Goal: Navigation & Orientation: Find specific page/section

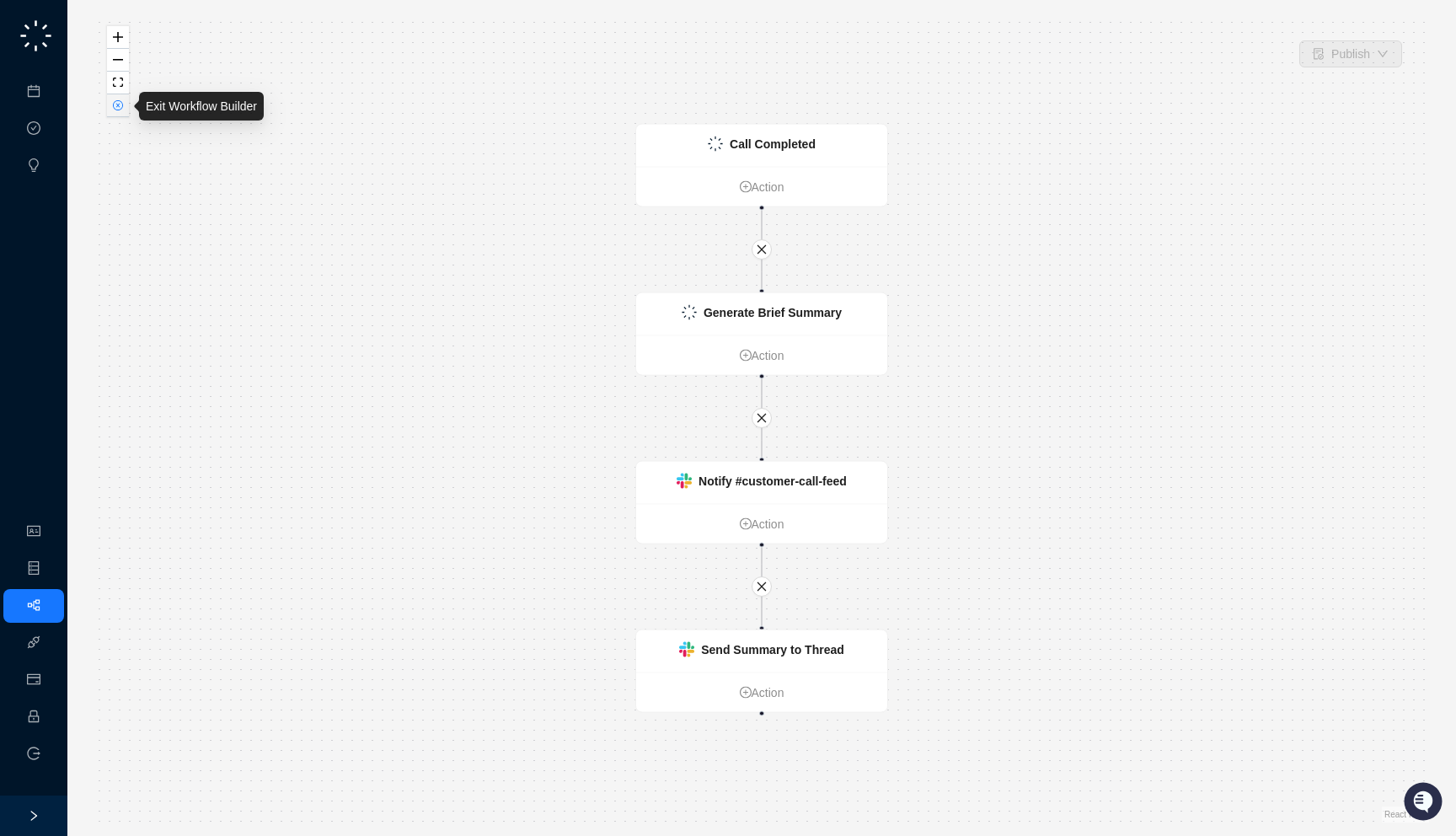
click at [121, 105] on icon "close-circle" at bounding box center [118, 105] width 8 height 8
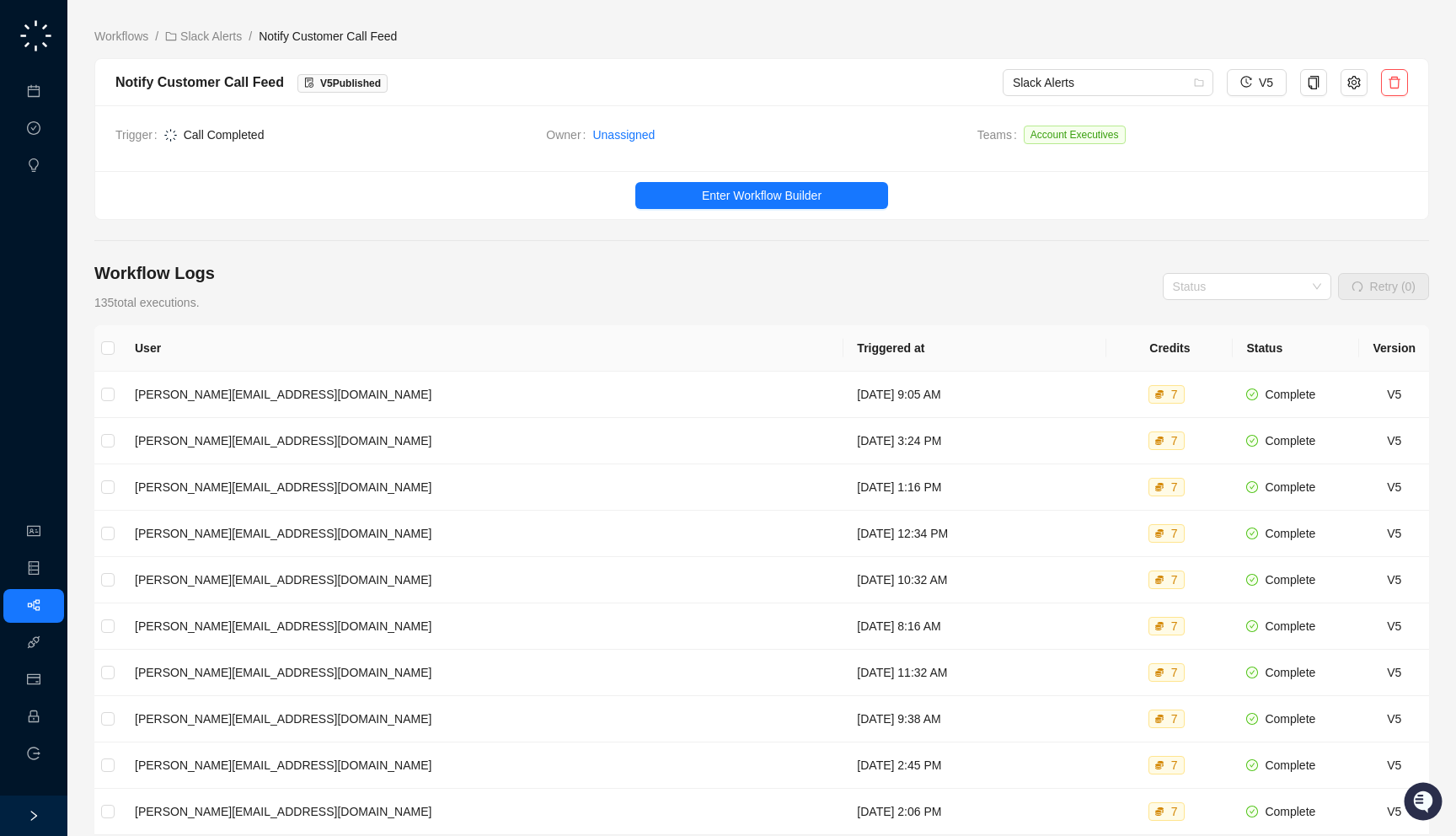
click at [337, 132] on span "Call Completed" at bounding box center [349, 135] width 369 height 19
click at [844, 394] on td "[DATE] 9:05 AM" at bounding box center [975, 394] width 263 height 46
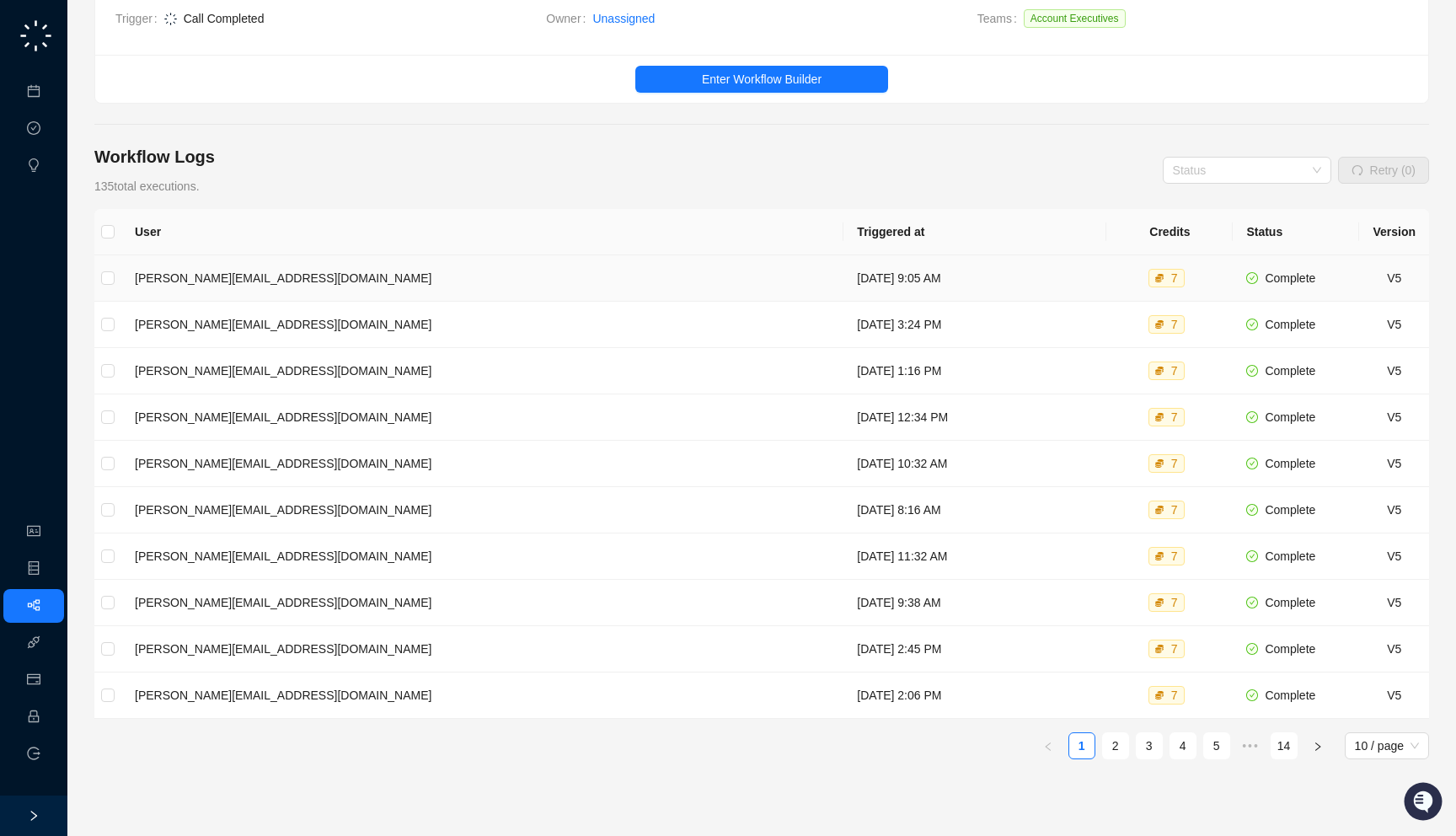
scroll to position [193, 0]
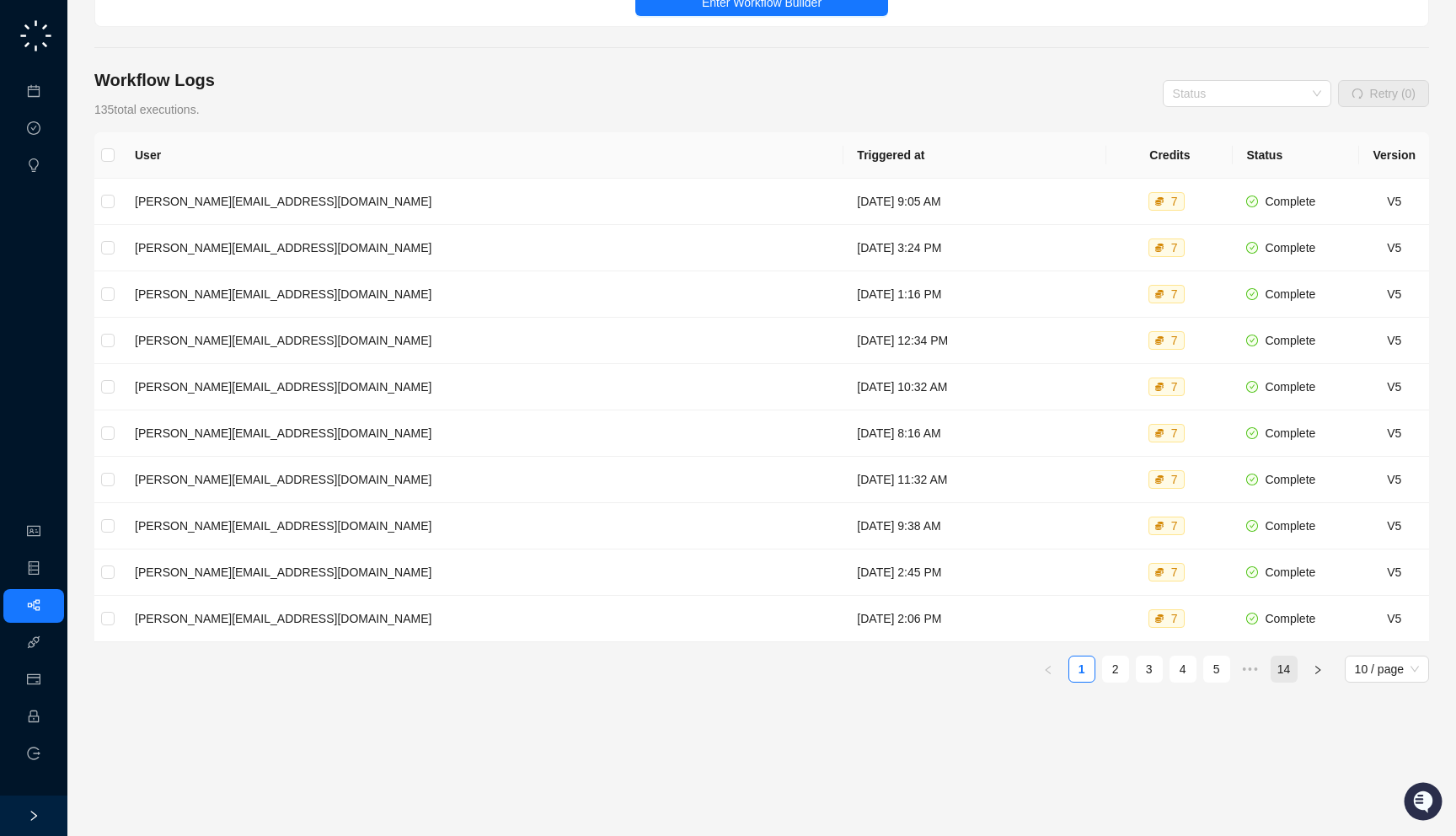
click at [1286, 671] on link "14" at bounding box center [1284, 670] width 25 height 25
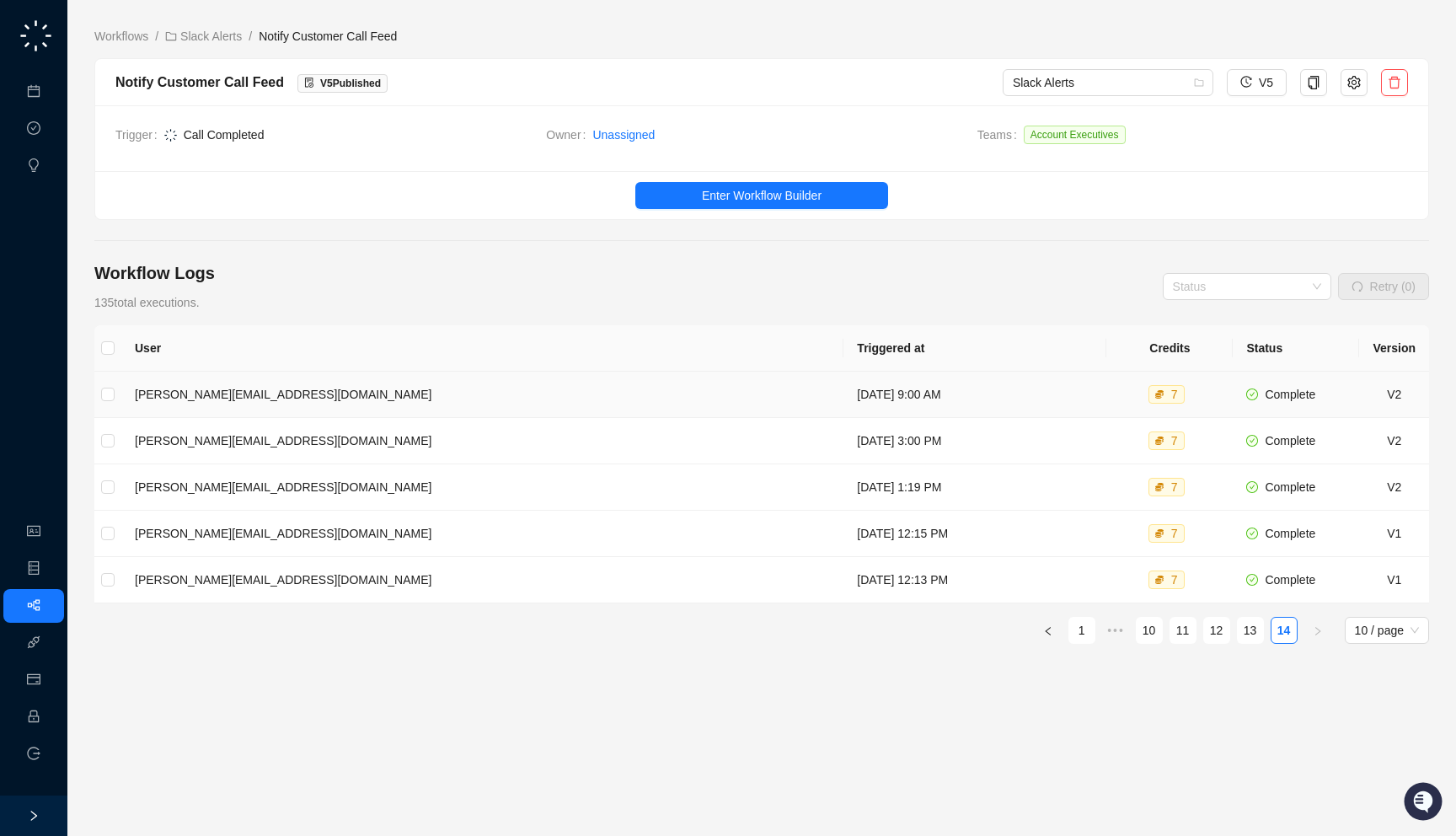
click at [844, 398] on td "[DATE] 9:00 AM" at bounding box center [975, 394] width 263 height 46
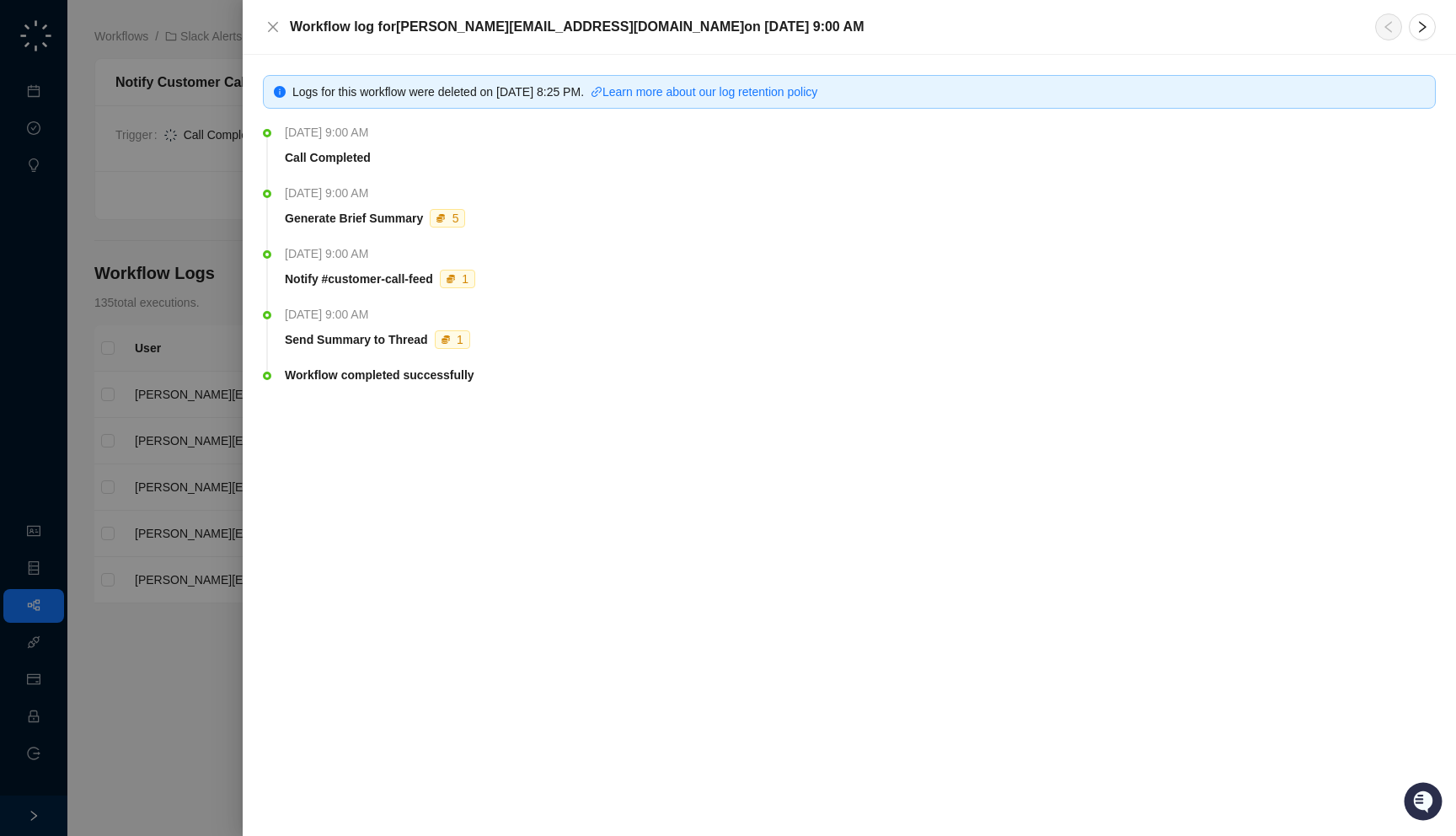
drag, startPoint x: 705, startPoint y: 427, endPoint x: 648, endPoint y: 377, distance: 75.8
click at [648, 377] on li "Workflow completed successfully" at bounding box center [849, 400] width 1173 height 57
click at [563, 95] on span "Logs for this workflow were deleted on Monday, 09/29/25, 8:25 PM ." at bounding box center [438, 91] width 291 height 14
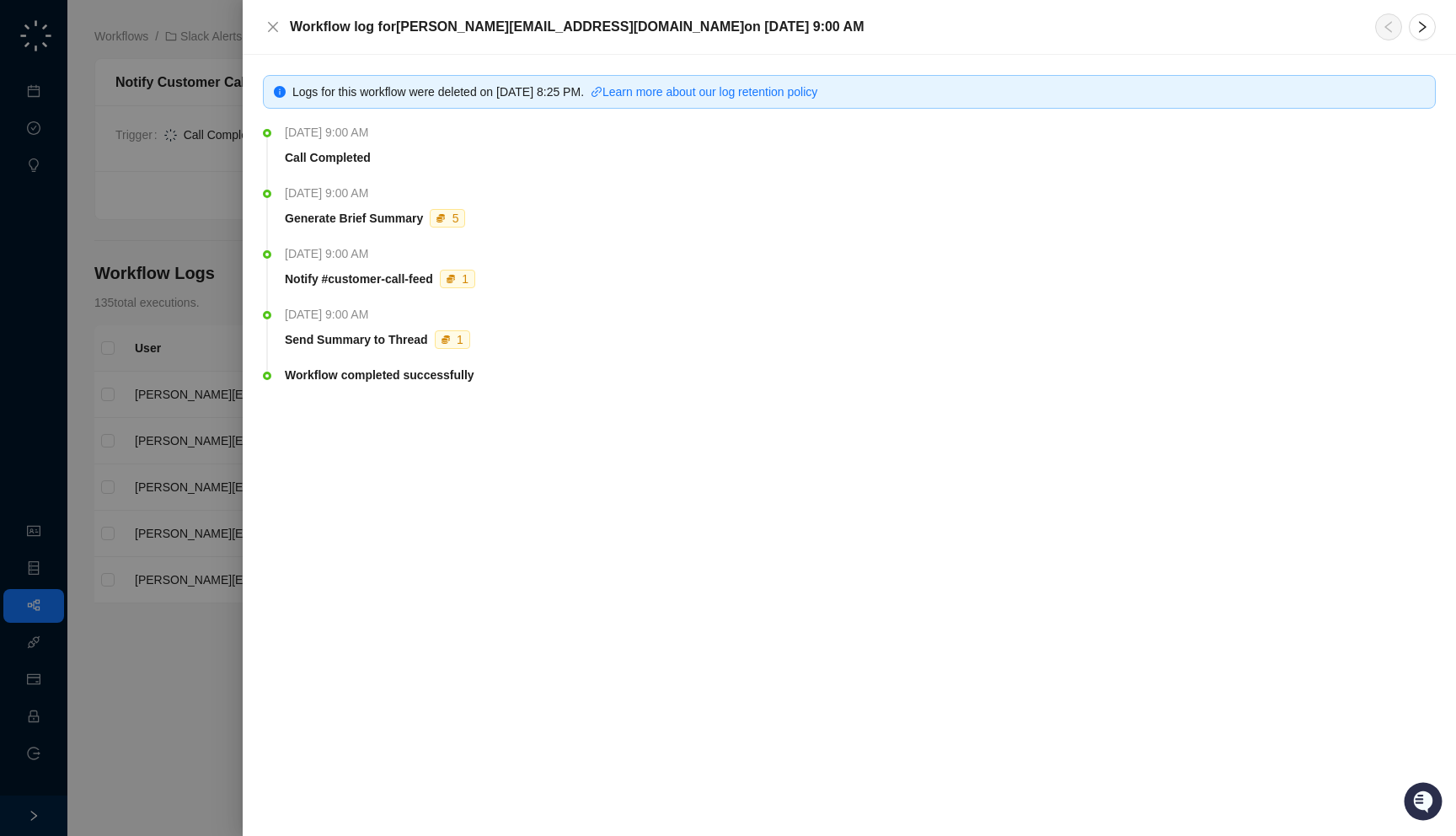
click at [515, 160] on div "Call Completed" at bounding box center [856, 157] width 1151 height 19
drag, startPoint x: 443, startPoint y: 162, endPoint x: 431, endPoint y: 173, distance: 16.3
click at [431, 173] on li "Monday, 06/09/25, 9:00 AM Call Completed" at bounding box center [849, 159] width 1173 height 61
click at [446, 157] on div "Call Completed" at bounding box center [856, 157] width 1151 height 19
drag, startPoint x: 283, startPoint y: 104, endPoint x: 282, endPoint y: 117, distance: 13.0
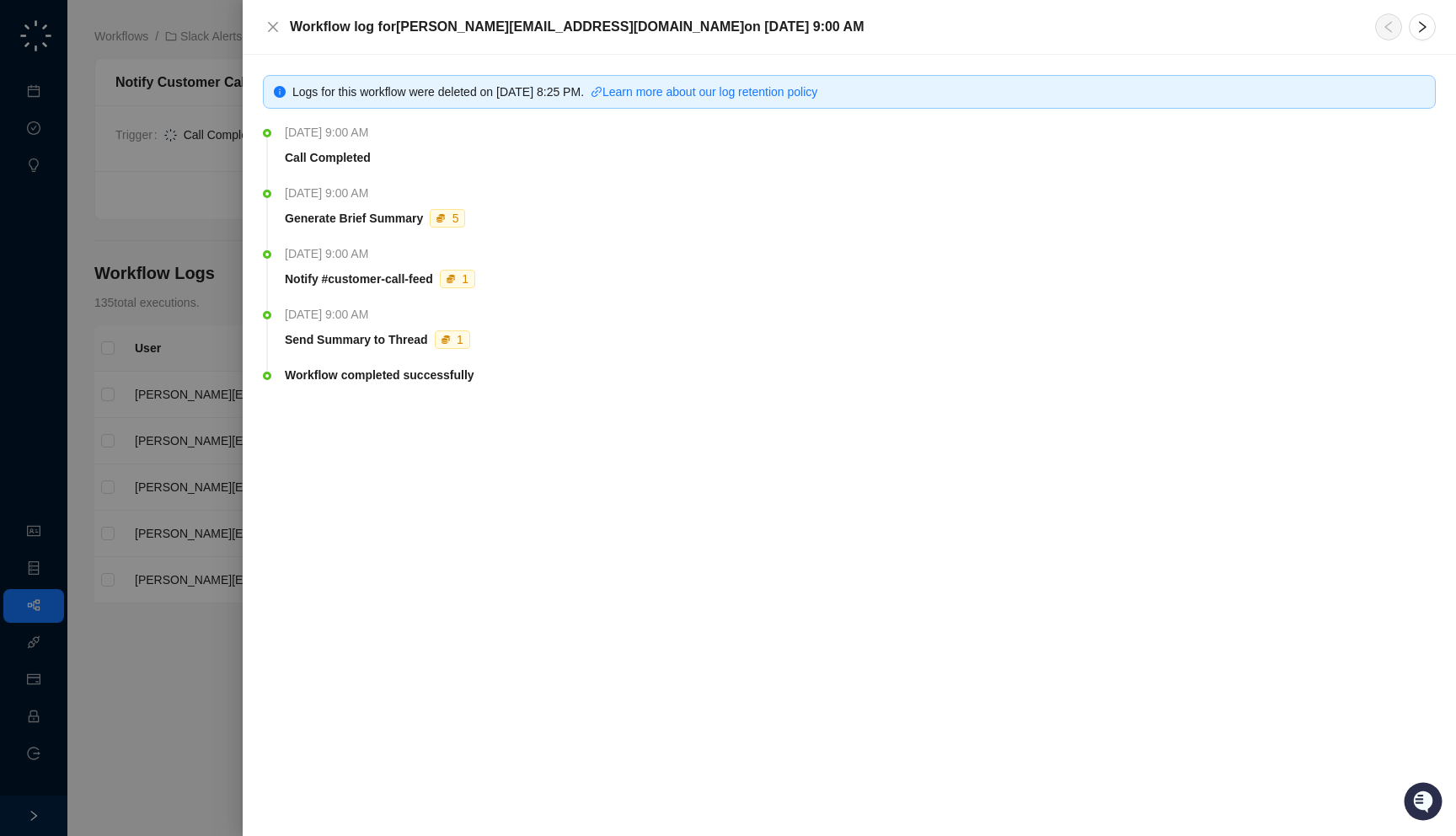
click at [282, 117] on div "Logs for this workflow were deleted on Monday, 09/29/25, 8:25 PM . Learn more a…" at bounding box center [849, 252] width 1173 height 354
click at [333, 107] on div "Logs for this workflow were deleted on Monday, 09/29/25, 8:25 PM . Learn more a…" at bounding box center [849, 91] width 1173 height 33
click at [815, 88] on link "Learn more about our log retention policy" at bounding box center [704, 91] width 227 height 14
click at [100, 91] on div at bounding box center [728, 418] width 1456 height 836
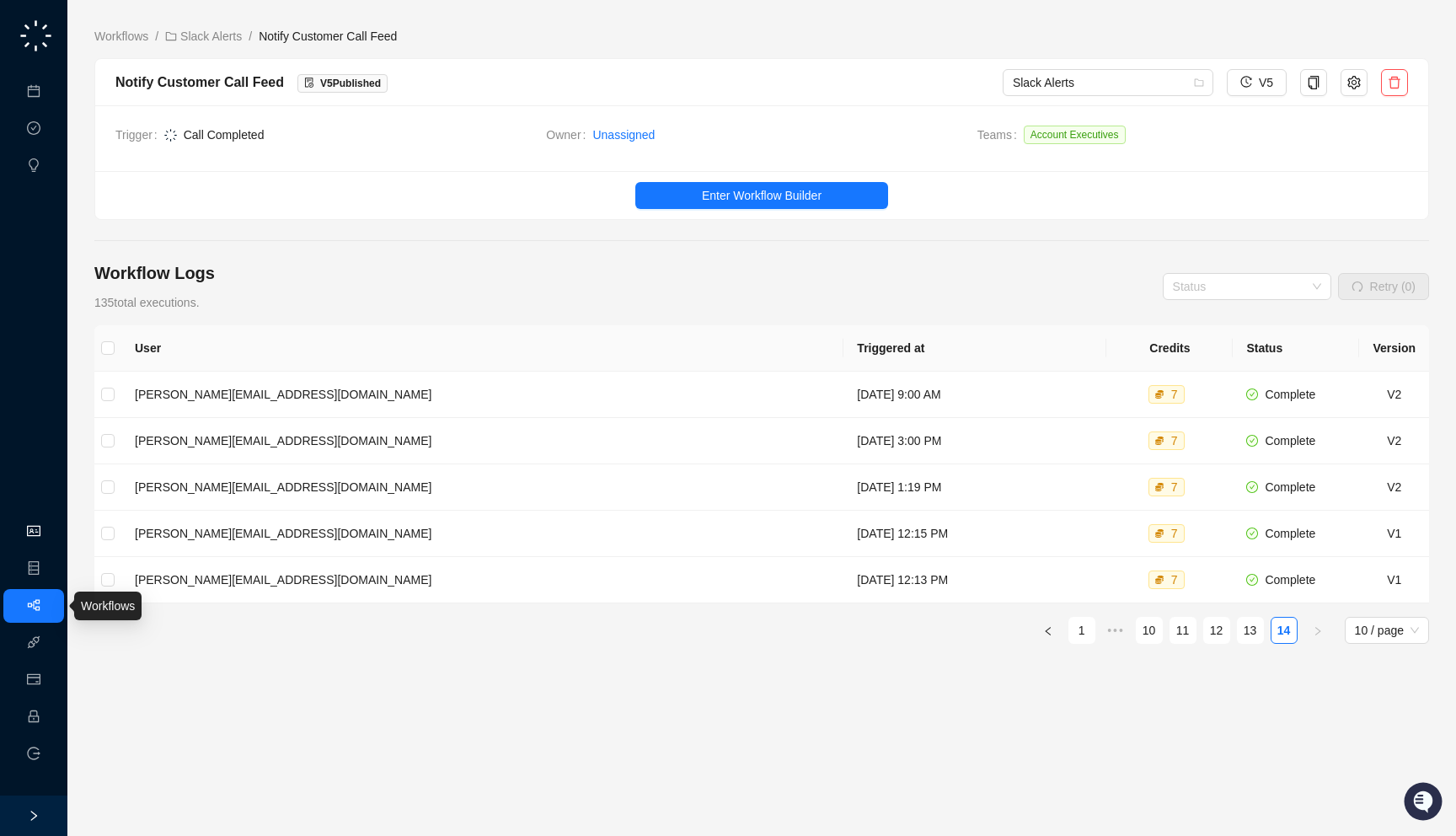
click at [49, 526] on link "Organization" at bounding box center [82, 532] width 67 height 14
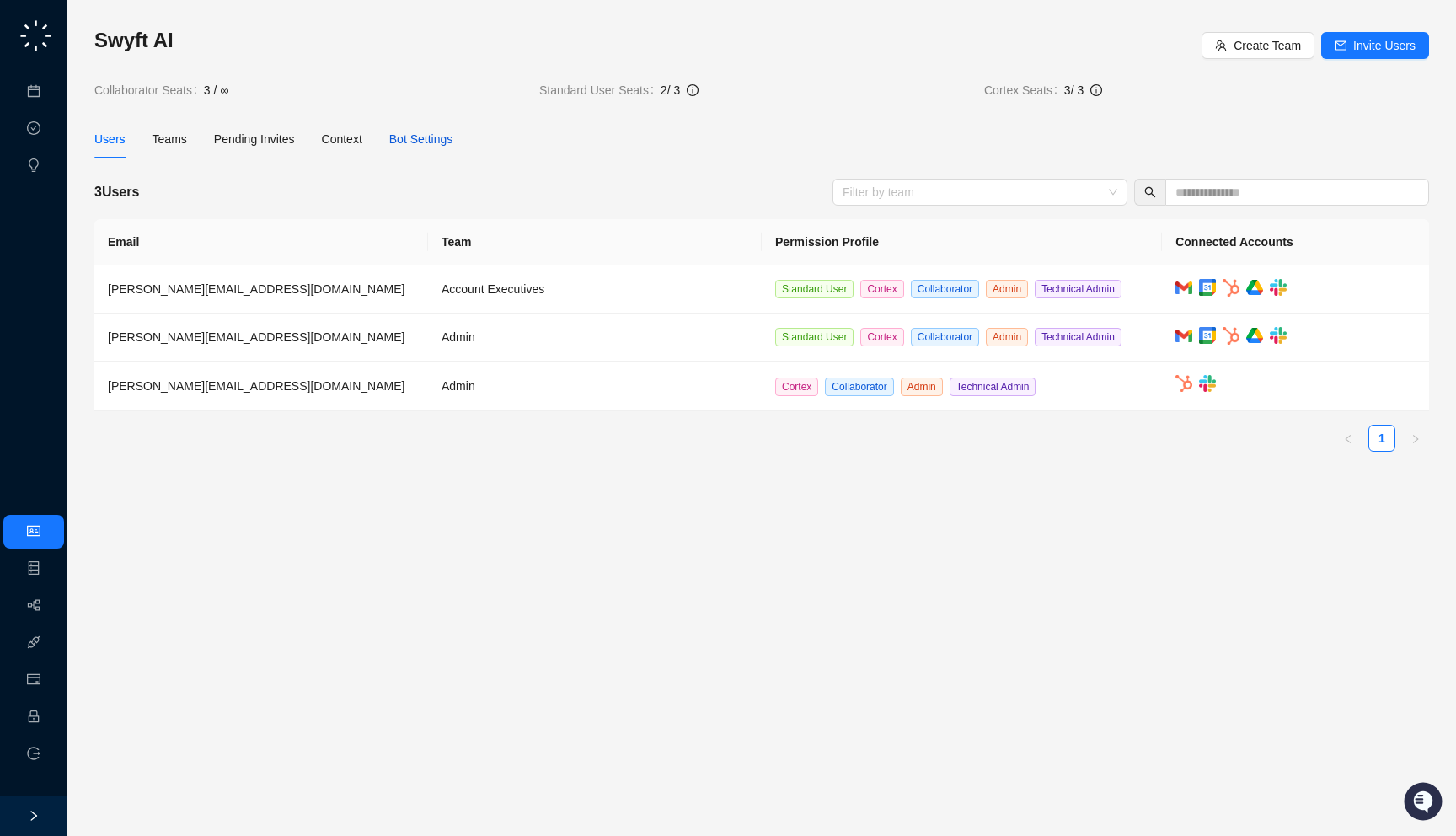
click at [421, 140] on div "Bot Settings" at bounding box center [421, 139] width 64 height 19
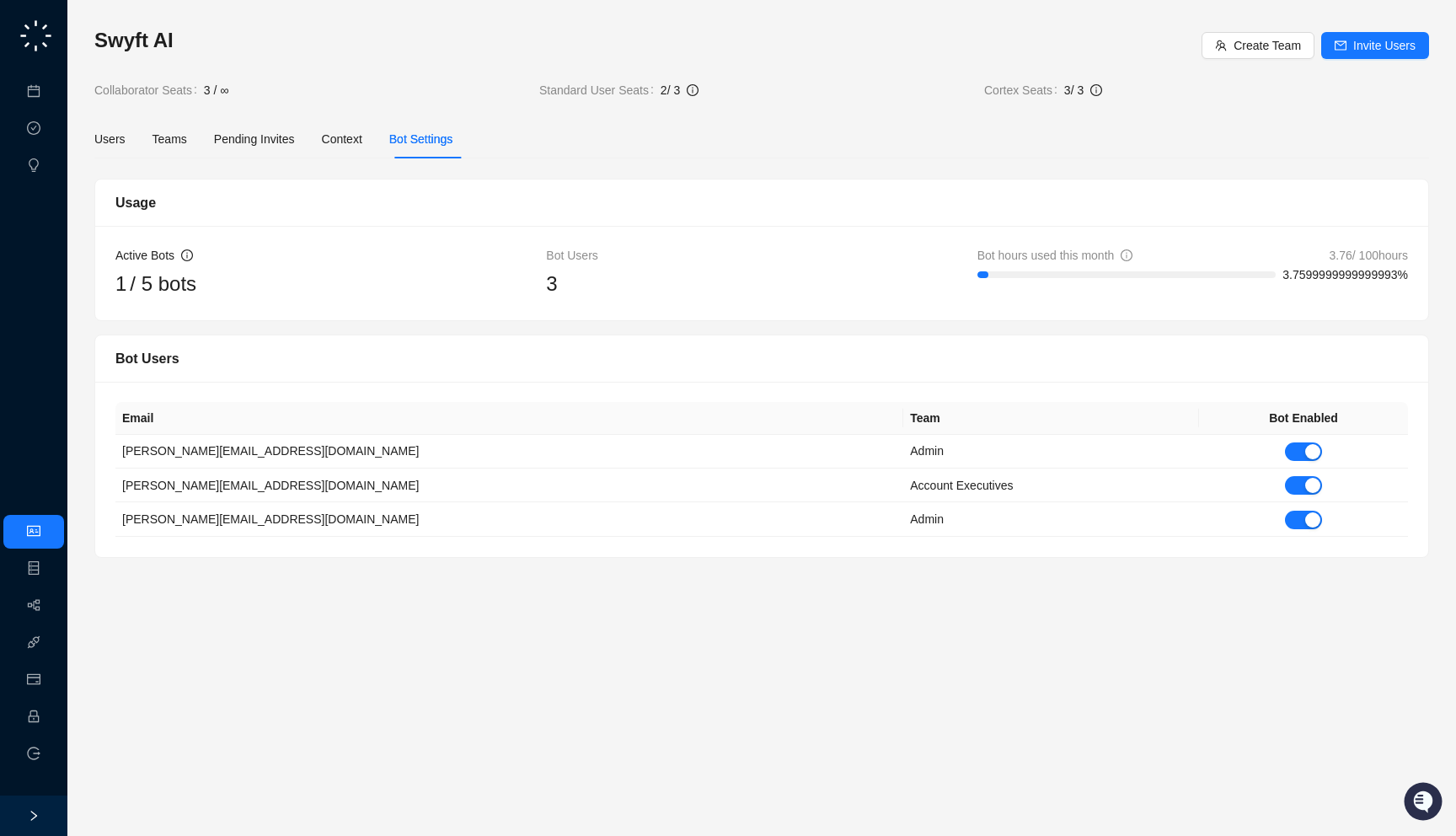
drag, startPoint x: 1319, startPoint y: 254, endPoint x: 1427, endPoint y: 256, distance: 108.0
click at [1425, 252] on div "Active Bots 1 / 5 bots Bot Users 3 Bot hours used this month 3.76 / 100 hours 3…" at bounding box center [761, 273] width 1333 height 94
click at [1428, 272] on div "Active Bots 1 / 5 bots Bot Users 3 Bot hours used this month 3.76 / 100 hours 3…" at bounding box center [761, 273] width 1333 height 94
drag, startPoint x: 222, startPoint y: 301, endPoint x: 225, endPoint y: 314, distance: 13.3
click at [225, 314] on div "Active Bots 1 / 5 bots Bot Users 3 Bot hours used this month 3.76 / 100 hours 3…" at bounding box center [761, 273] width 1333 height 94
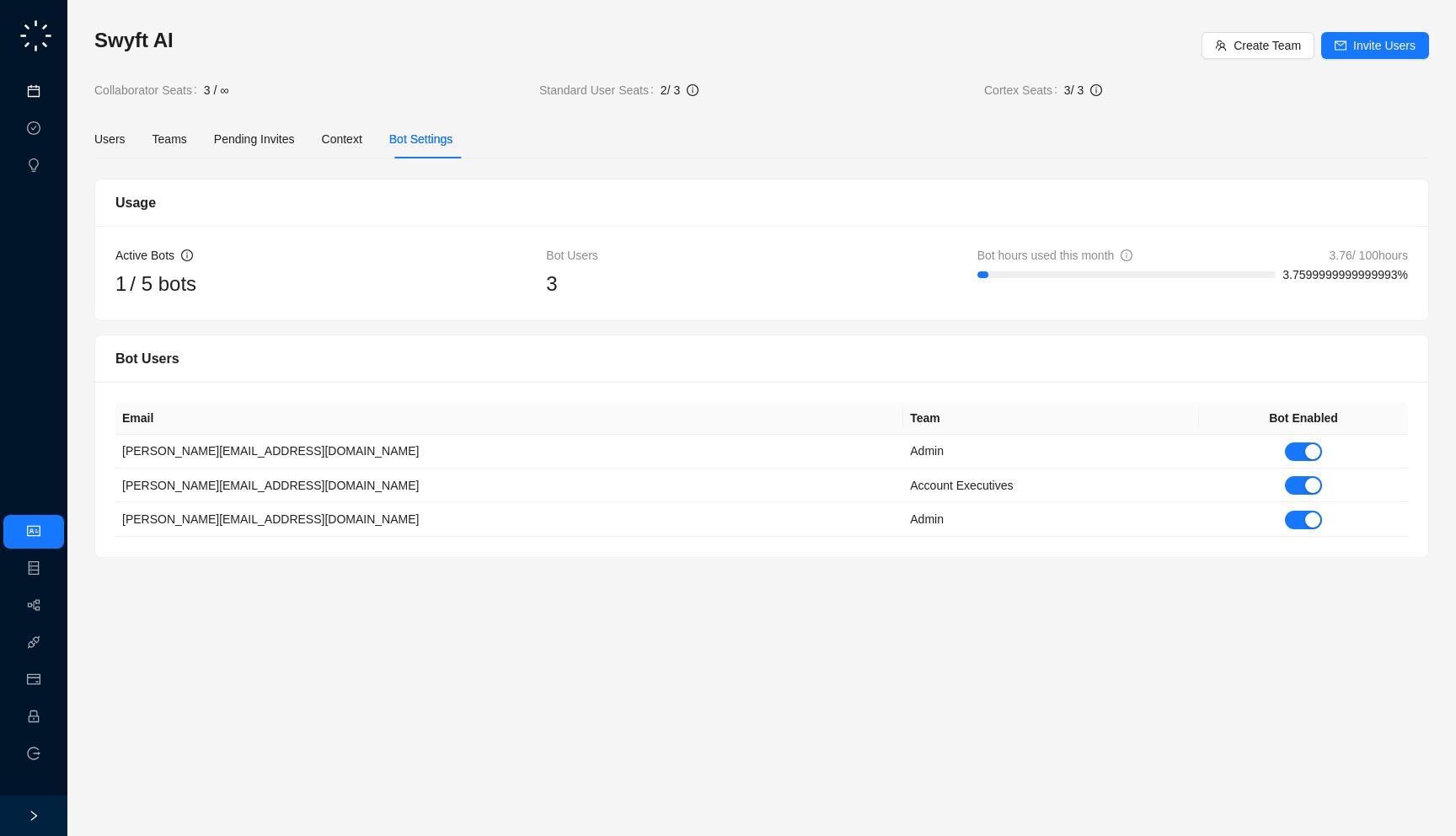
click at [49, 99] on link "Meetings & Calls" at bounding box center [93, 91] width 89 height 14
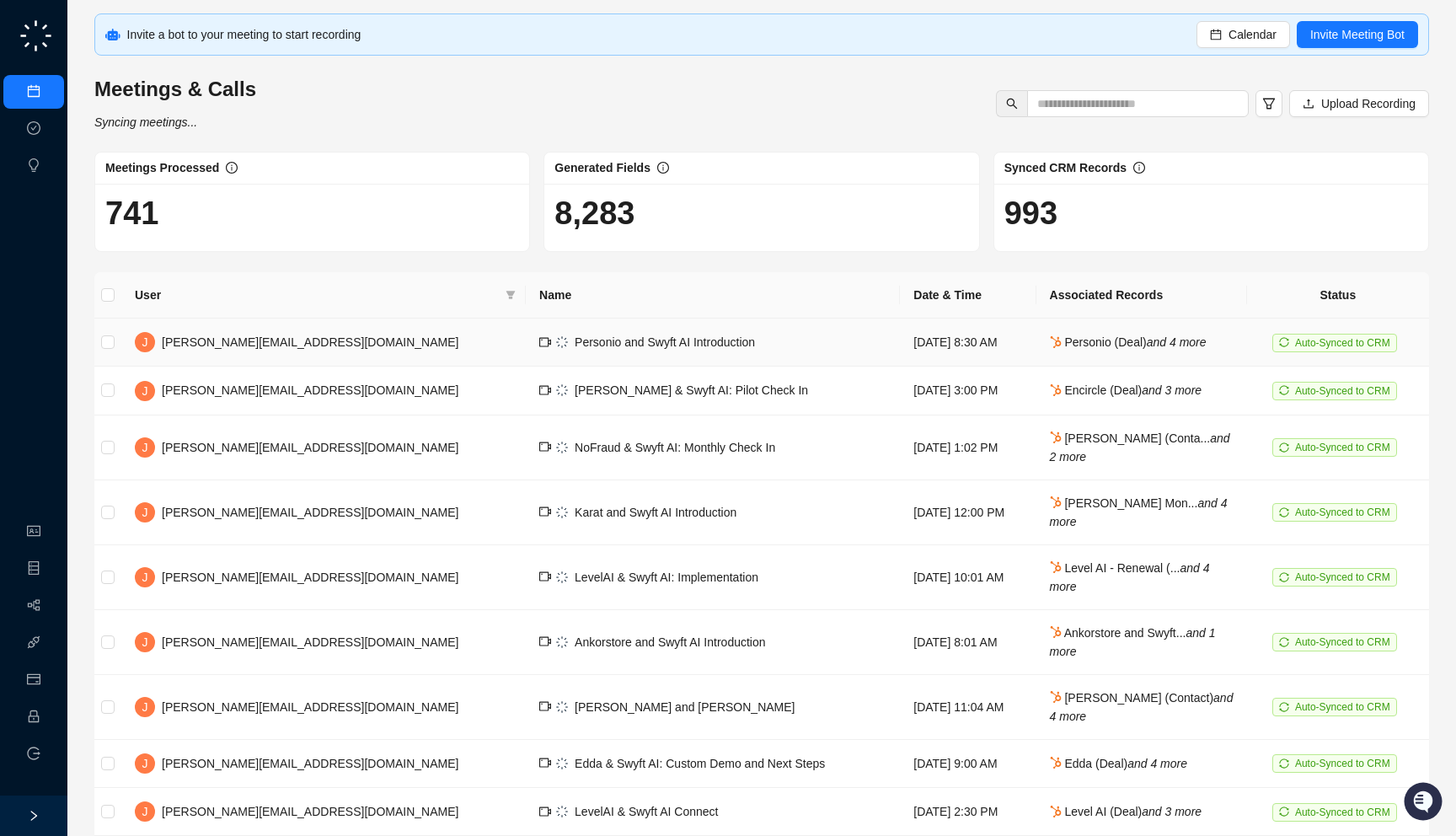
click at [575, 347] on span "Personio and Swyft AI Introduction" at bounding box center [665, 342] width 180 height 14
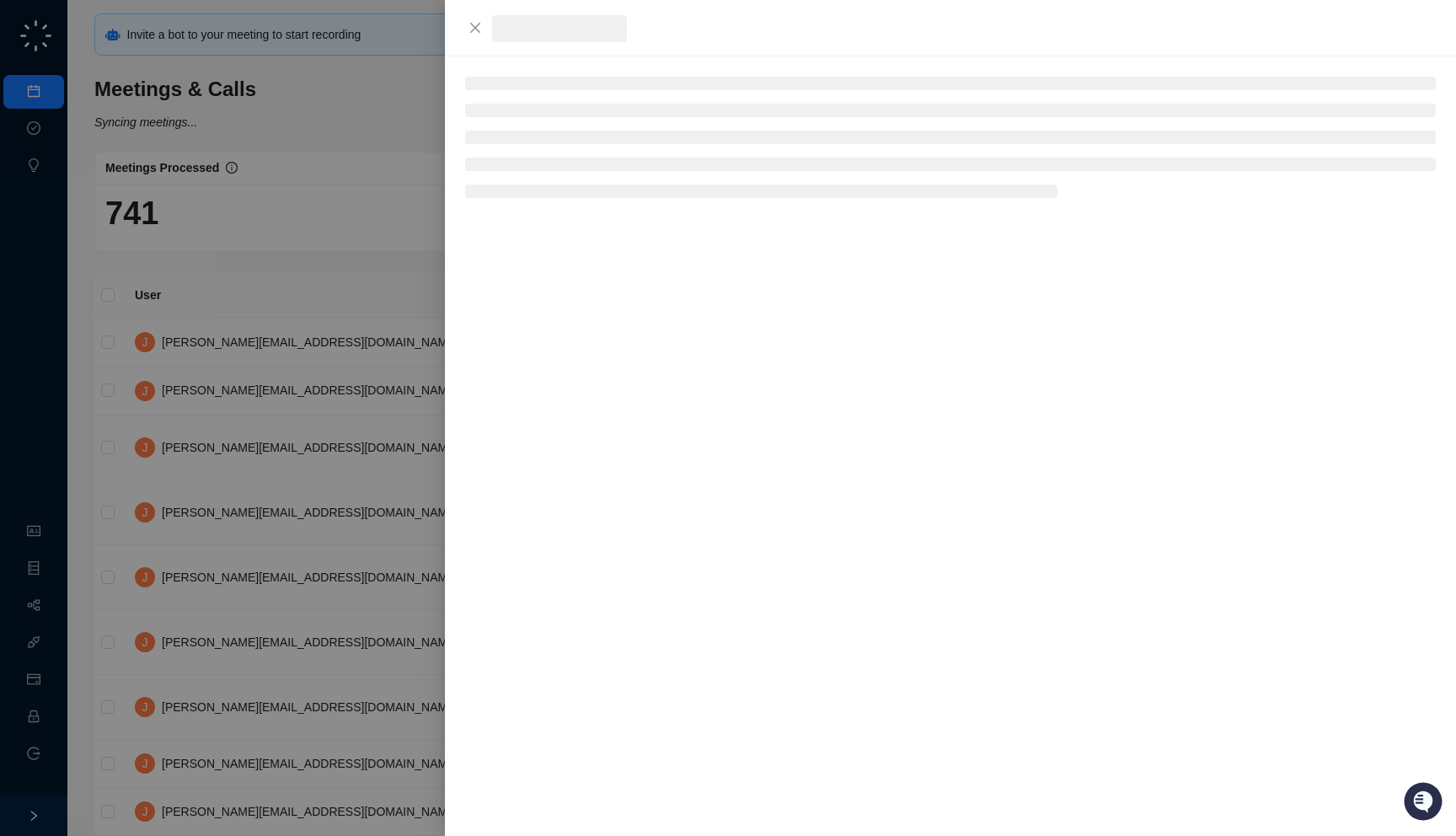
click at [254, 329] on div at bounding box center [728, 418] width 1456 height 836
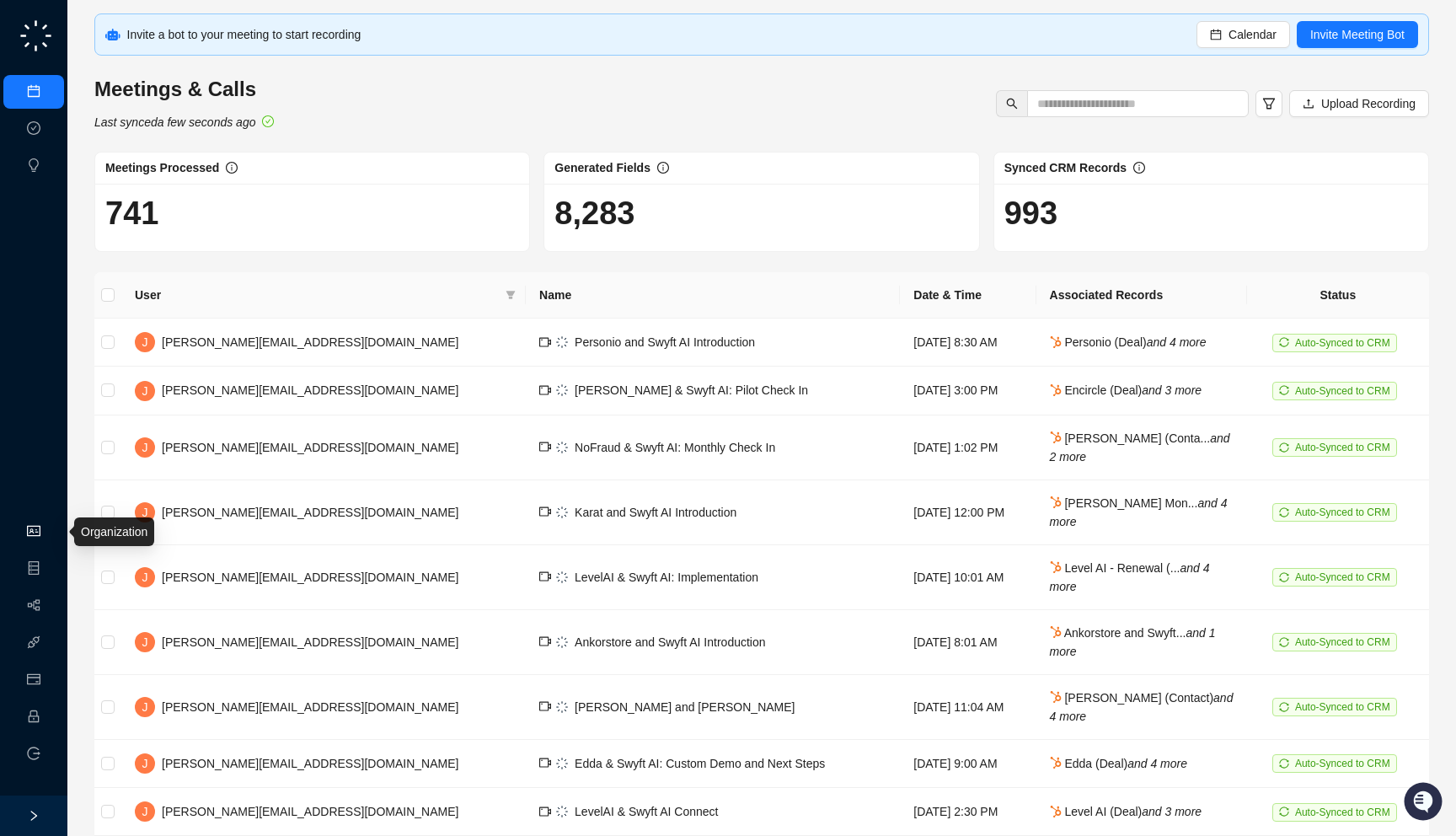
click at [49, 536] on link "Organization" at bounding box center [82, 532] width 67 height 14
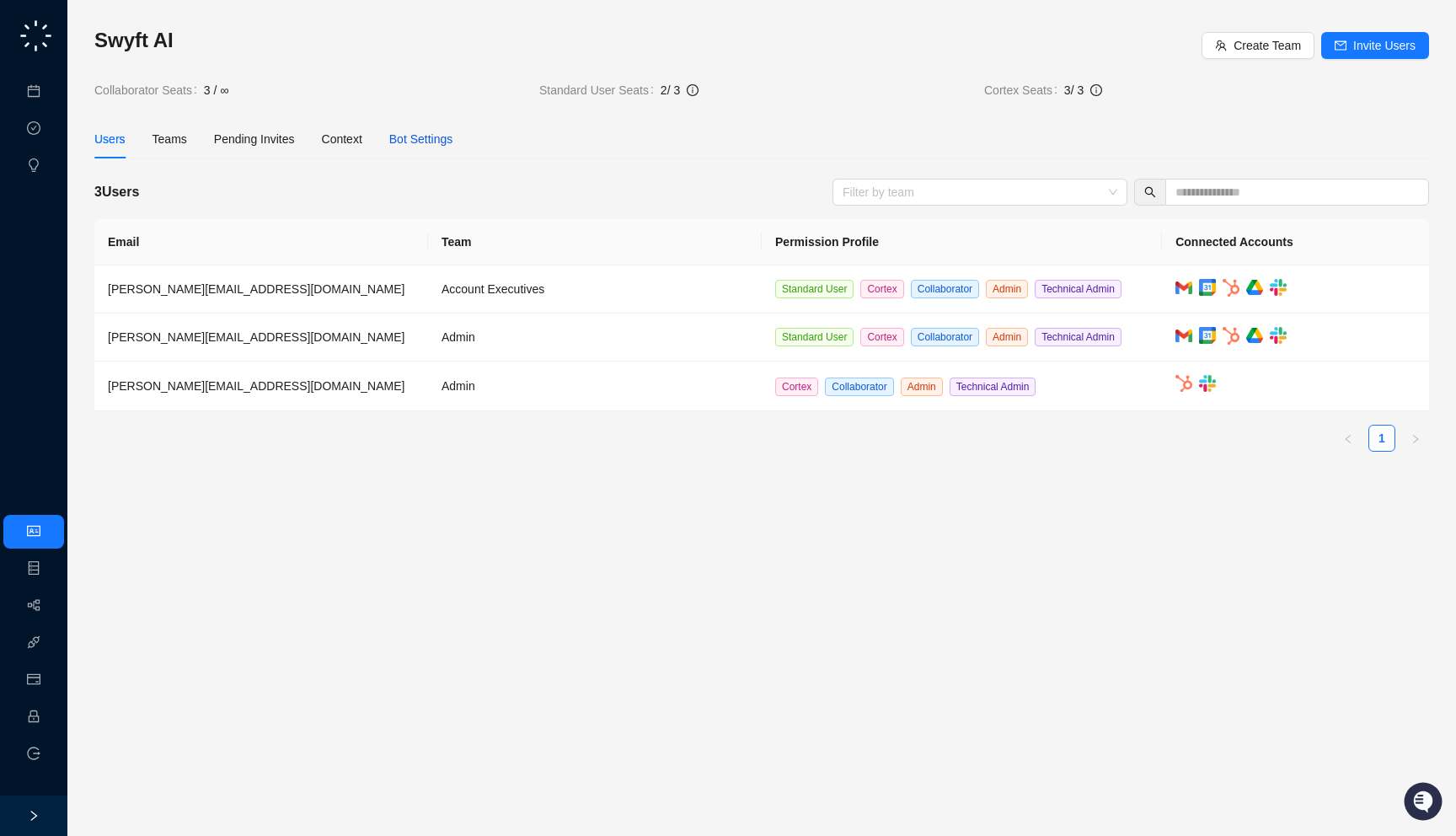
click at [403, 142] on div "Bot Settings" at bounding box center [421, 139] width 64 height 19
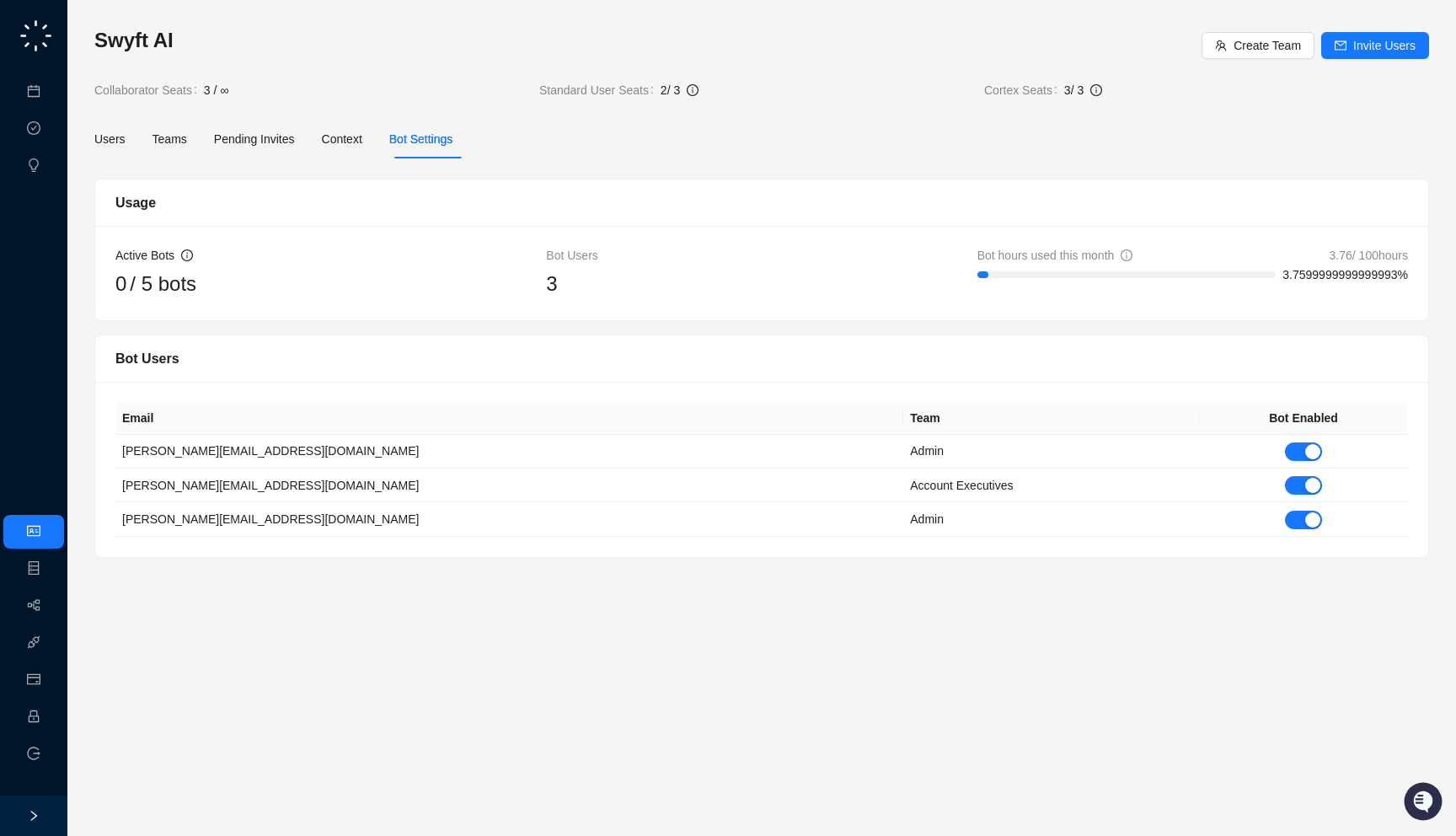
drag, startPoint x: 240, startPoint y: 276, endPoint x: 244, endPoint y: 291, distance: 15.5
click at [244, 291] on div "0 / 5 bots" at bounding box center [331, 283] width 430 height 32
click at [112, 130] on div "Users" at bounding box center [109, 139] width 31 height 19
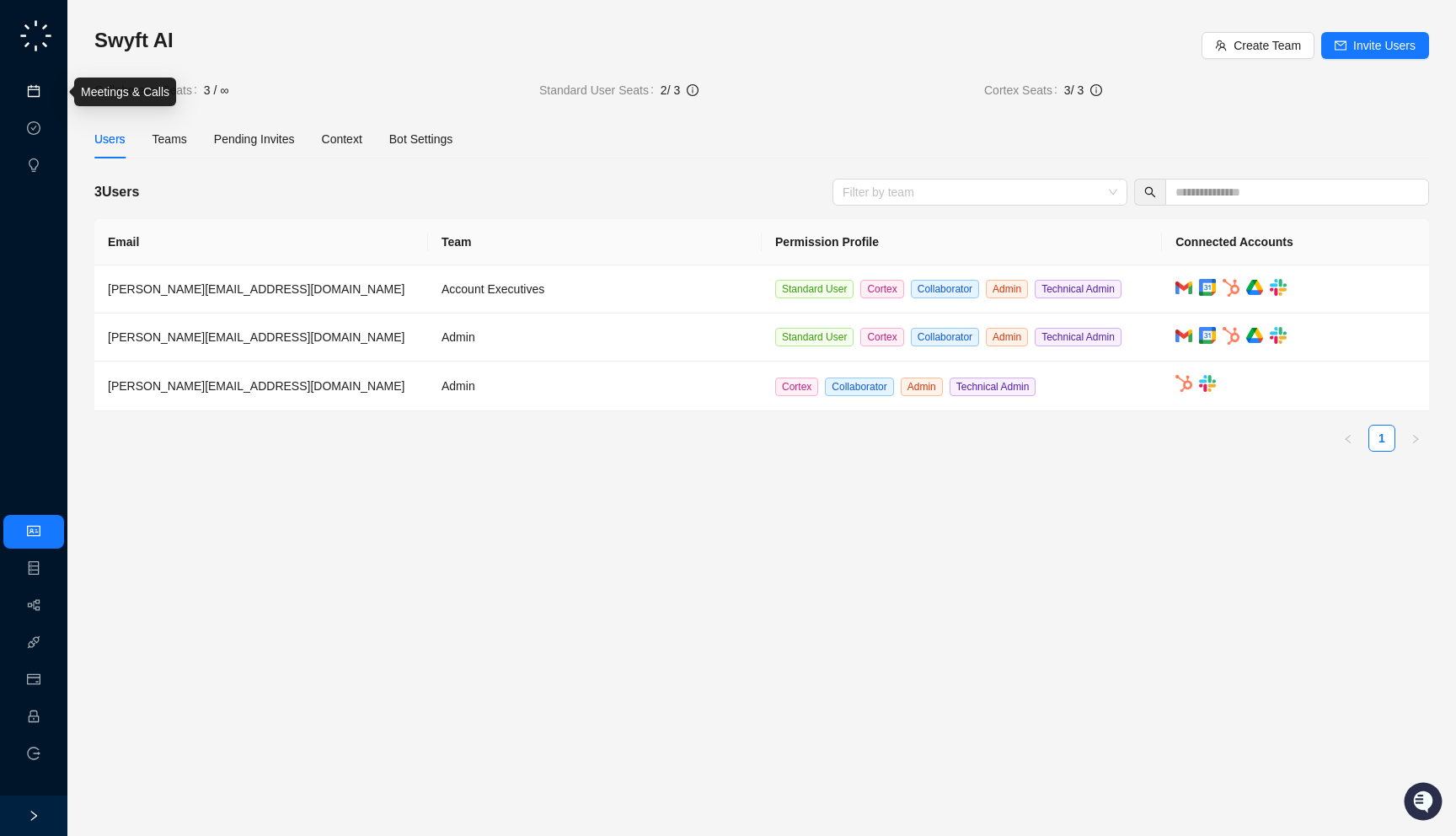
click at [49, 87] on link "Meetings & Calls" at bounding box center [93, 91] width 89 height 14
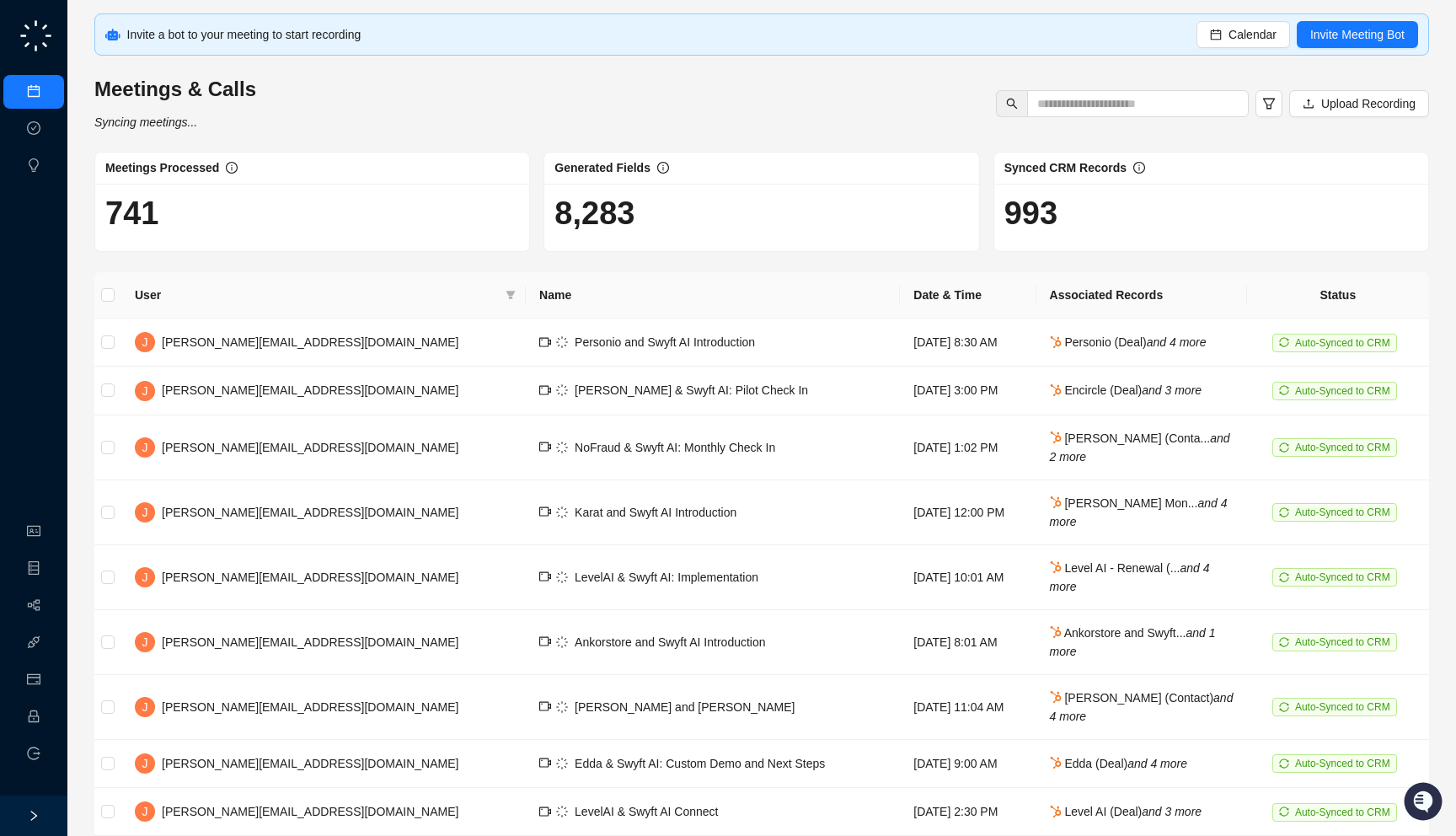
drag, startPoint x: 408, startPoint y: 231, endPoint x: 410, endPoint y: 207, distance: 24.1
click at [410, 207] on h1 "741" at bounding box center [312, 213] width 414 height 39
click at [49, 526] on link "Organization" at bounding box center [82, 532] width 67 height 14
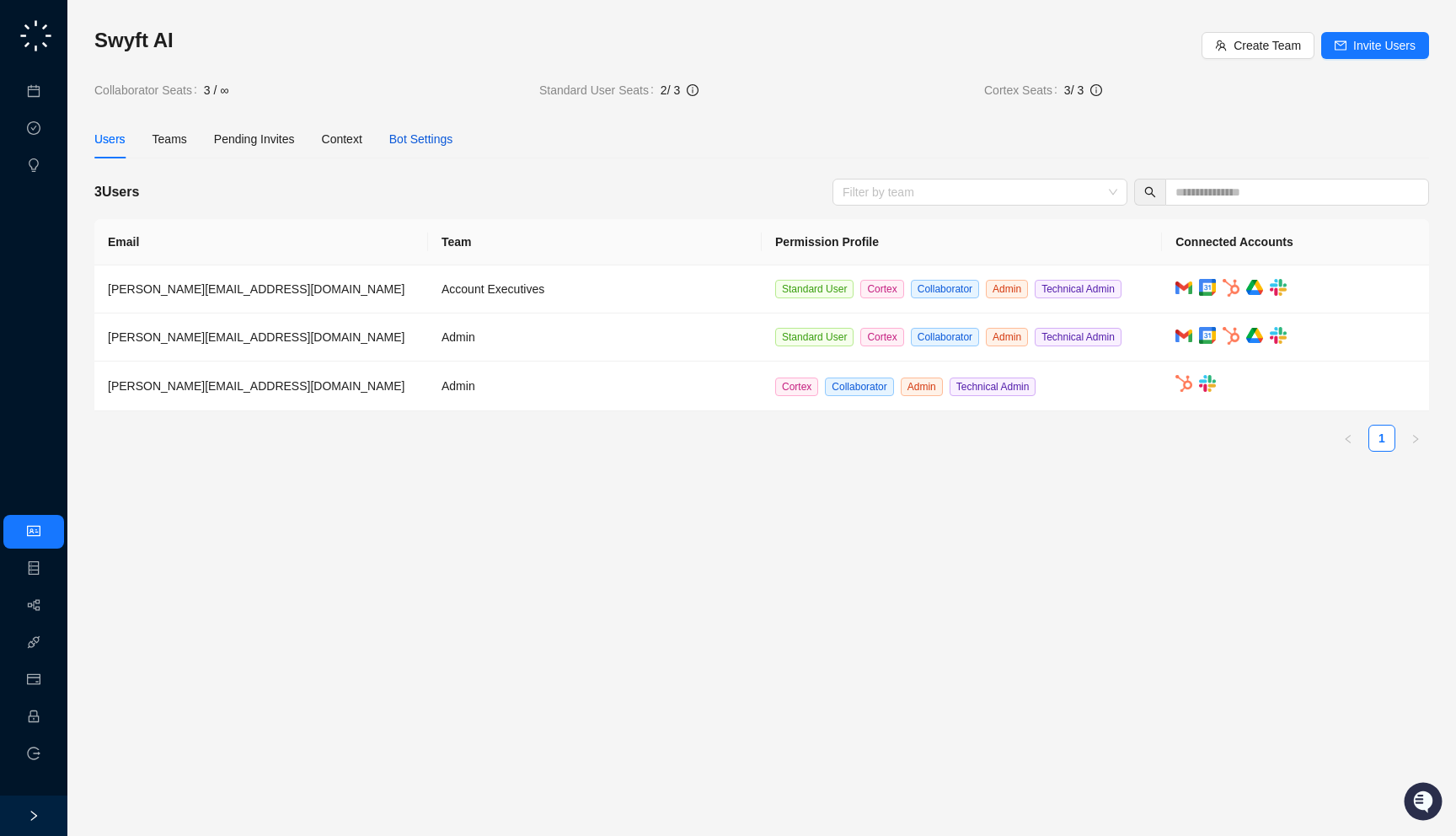
click at [440, 141] on div "Bot Settings" at bounding box center [421, 139] width 64 height 19
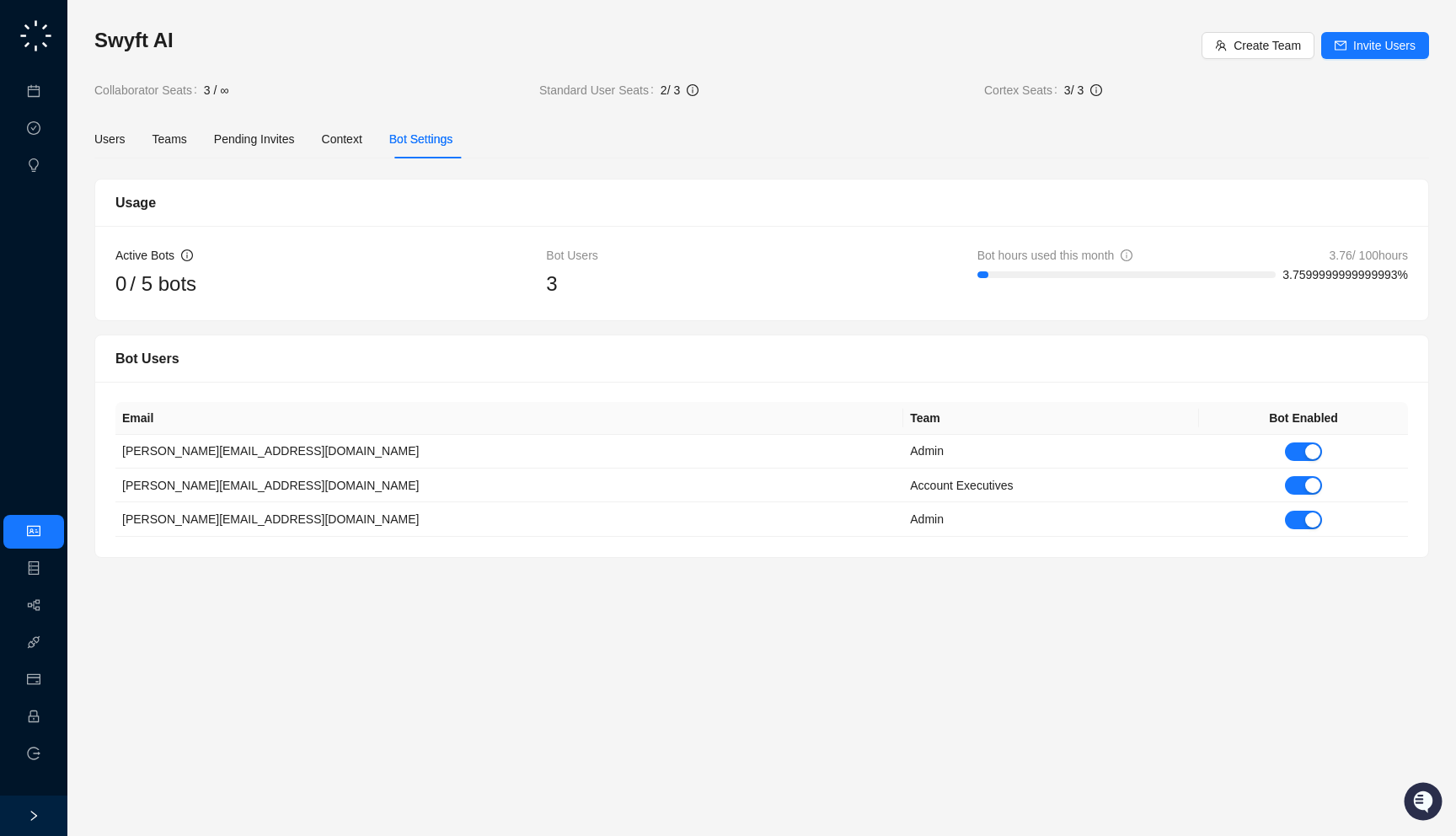
drag, startPoint x: 654, startPoint y: 293, endPoint x: 651, endPoint y: 283, distance: 10.4
click at [651, 283] on div "3" at bounding box center [761, 283] width 430 height 32
click at [49, 92] on link "Meetings & Calls" at bounding box center [93, 91] width 89 height 14
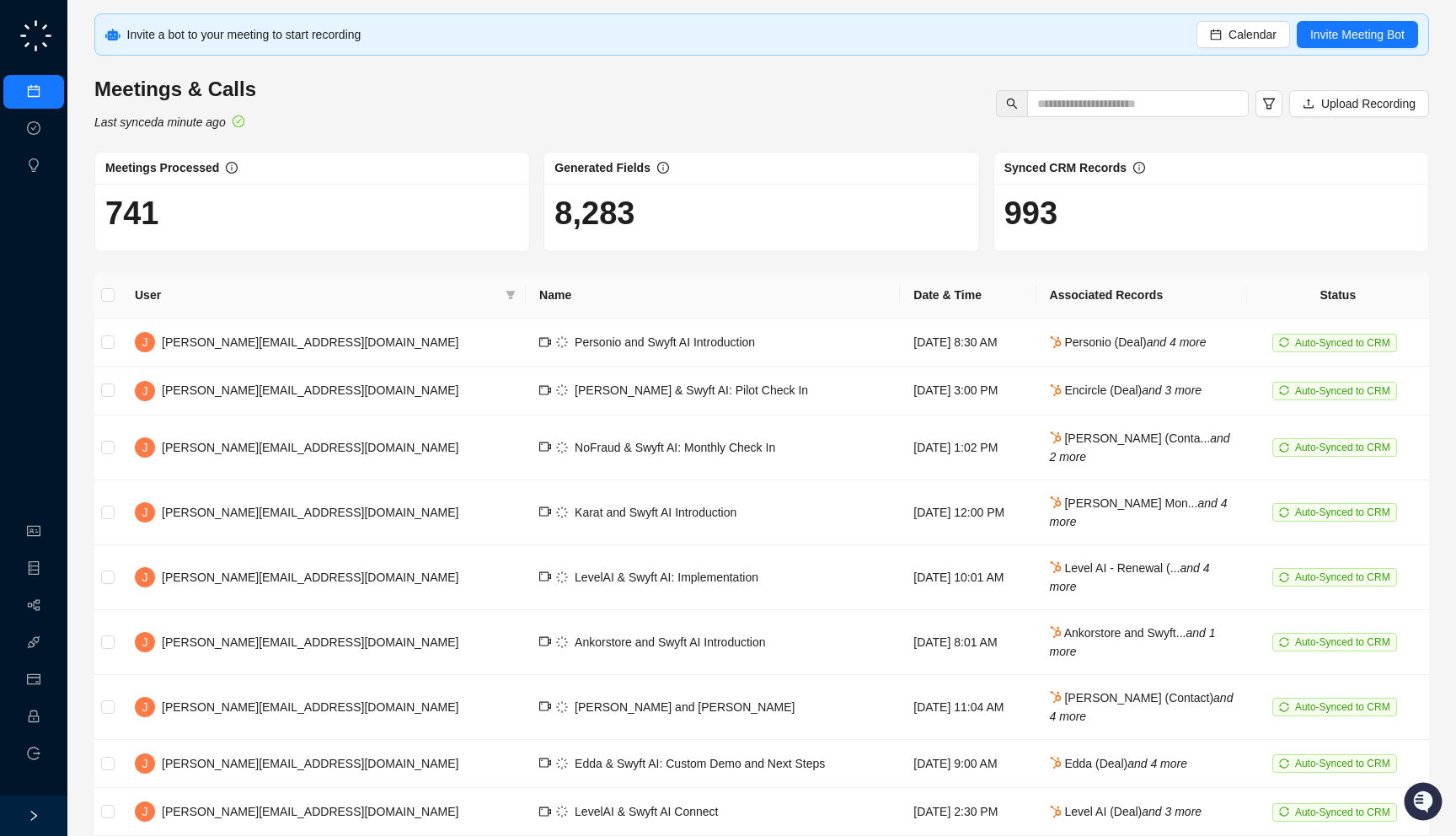
click at [369, 127] on div "Invite a bot to your meeting to start recording Calendar Invite Meeting Bot Mee…" at bounding box center [761, 484] width 1335 height 942
click at [49, 711] on link "Employee" at bounding box center [75, 717] width 52 height 14
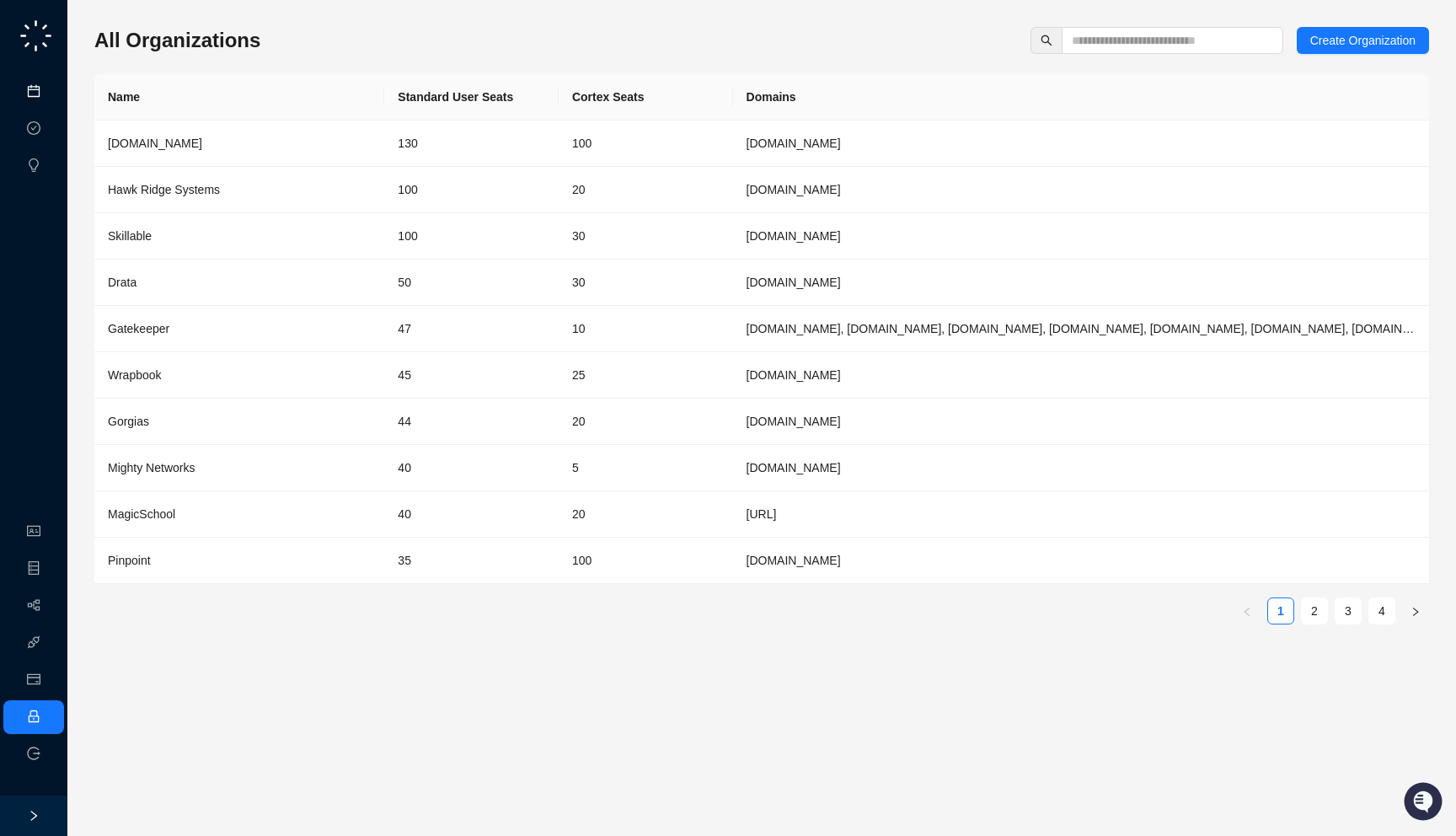
click at [49, 91] on link "Meetings & Calls" at bounding box center [93, 91] width 89 height 14
